Goal: Find specific page/section: Find specific page/section

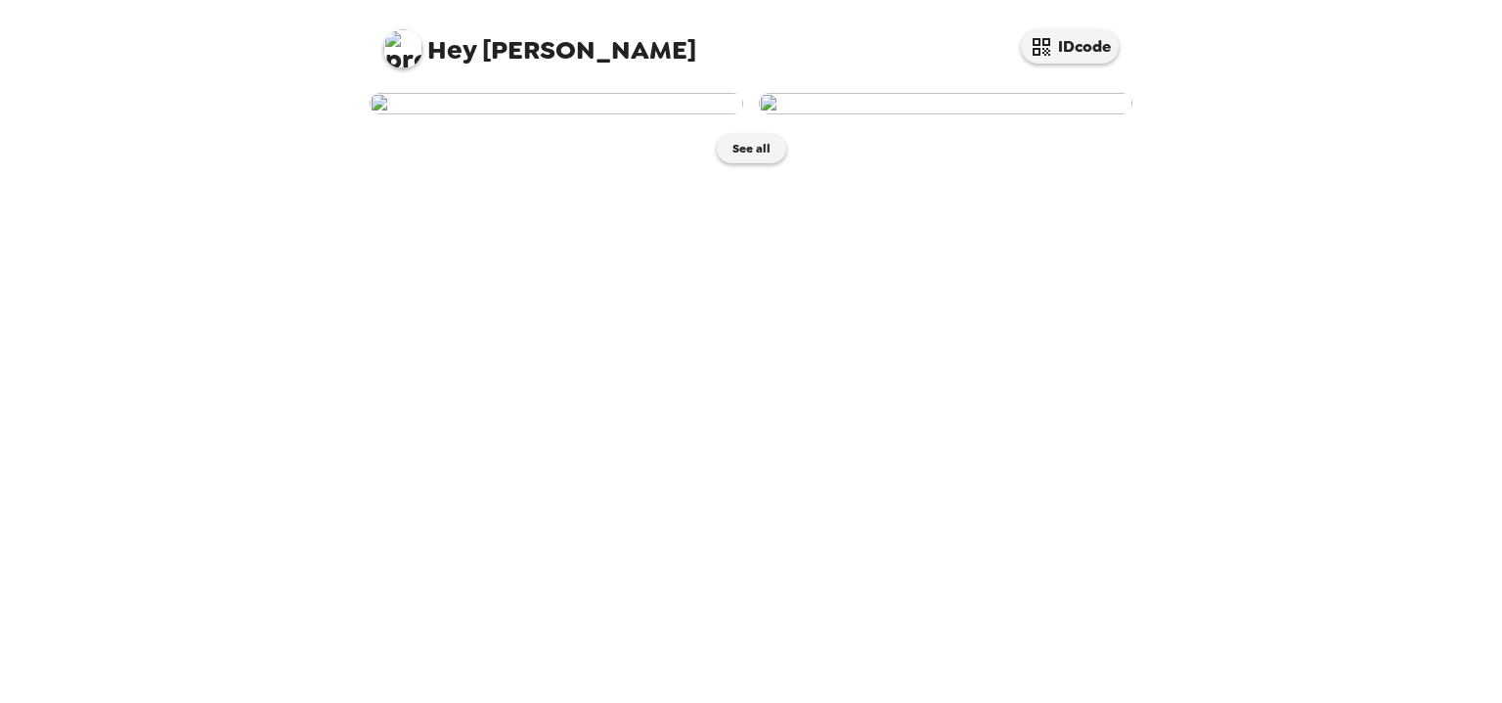
click at [636, 114] on img at bounding box center [557, 104] width 374 height 22
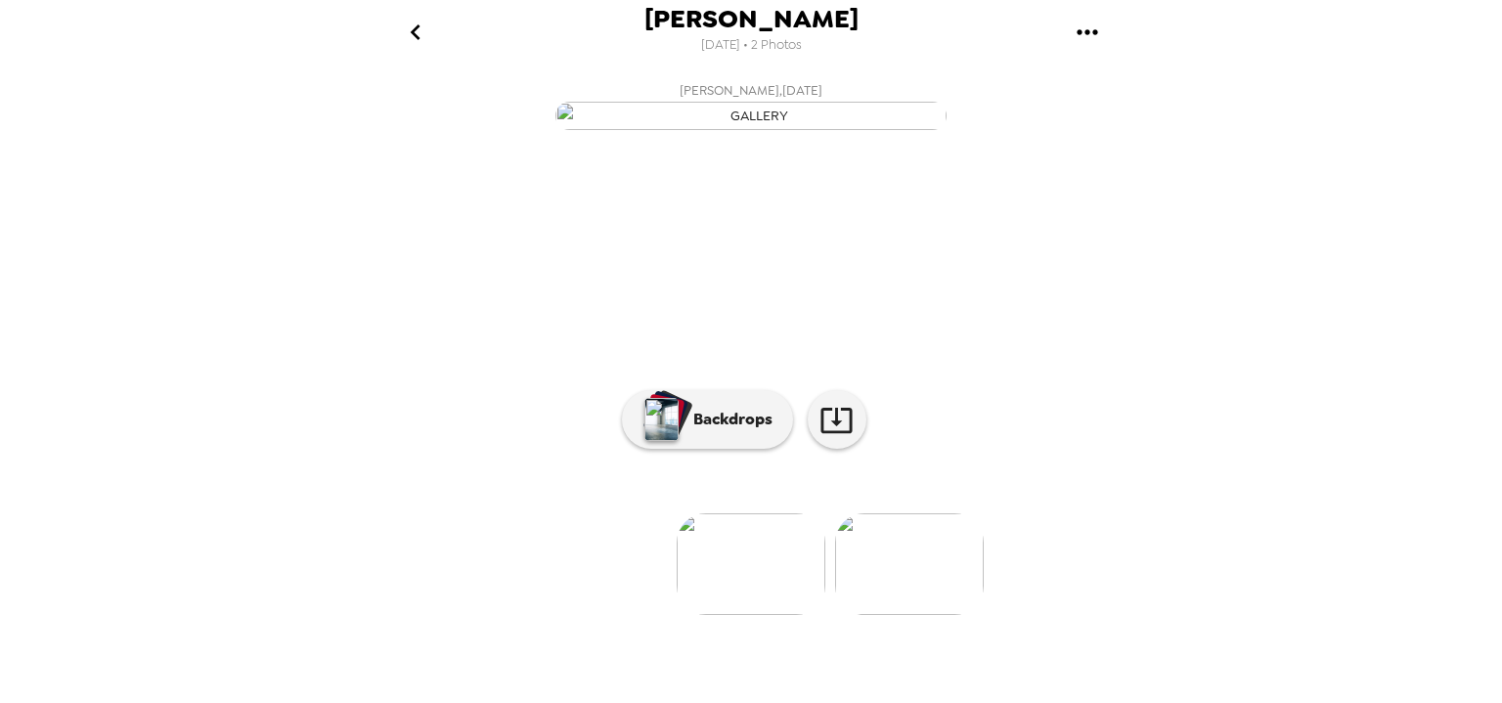
scroll to position [142, 0]
click at [841, 437] on icon at bounding box center [836, 420] width 34 height 34
